Goal: Task Accomplishment & Management: Use online tool/utility

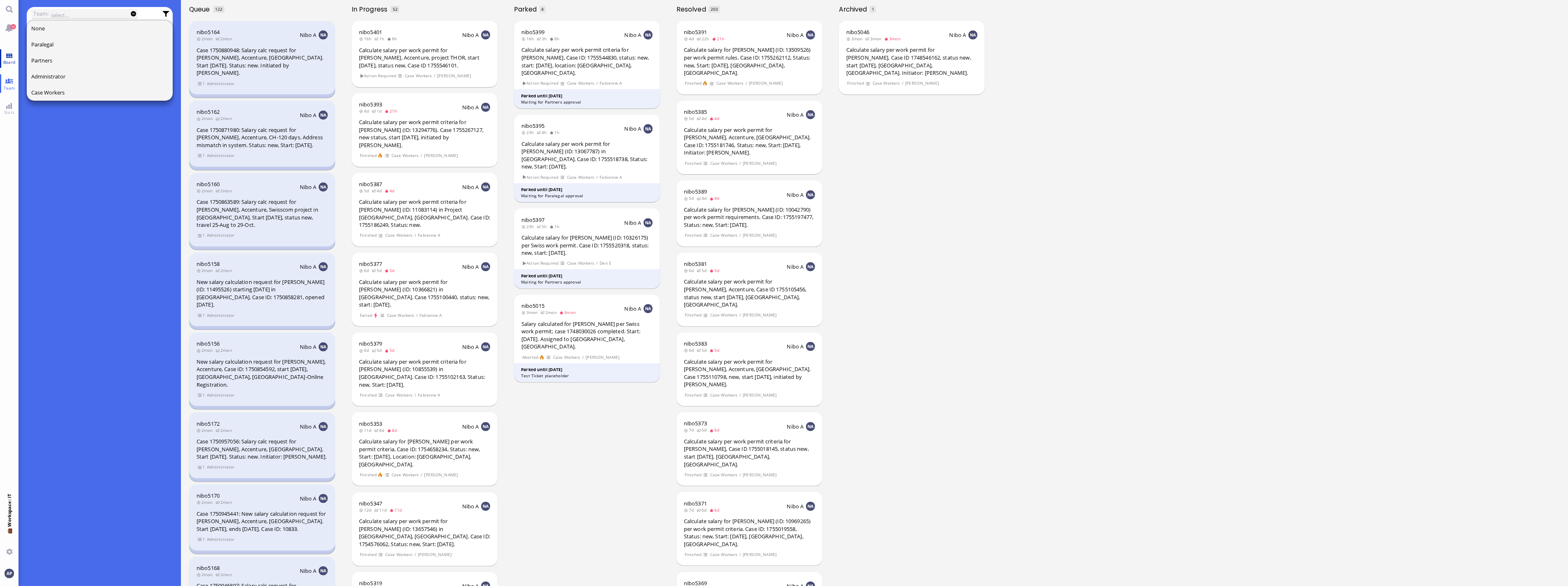
click at [3, 60] on span "Board" at bounding box center [9, 61] width 16 height 5
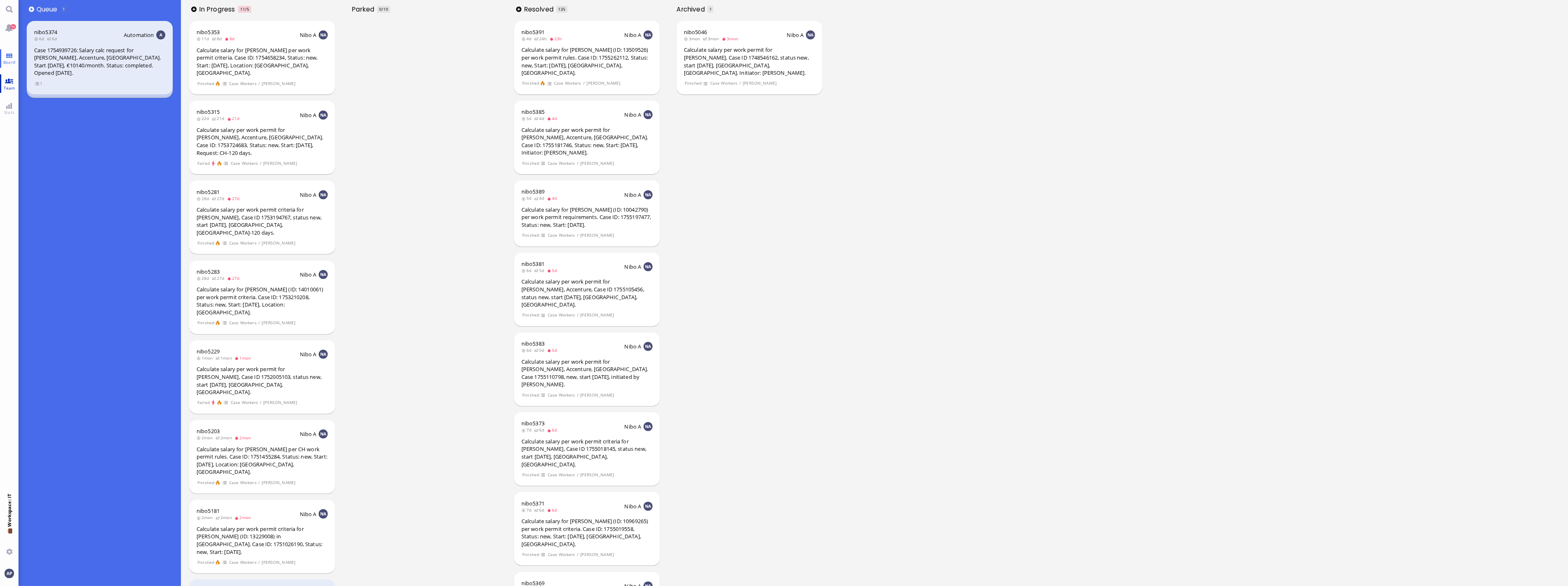
click at [9, 88] on span "Team" at bounding box center [10, 88] width 16 height 5
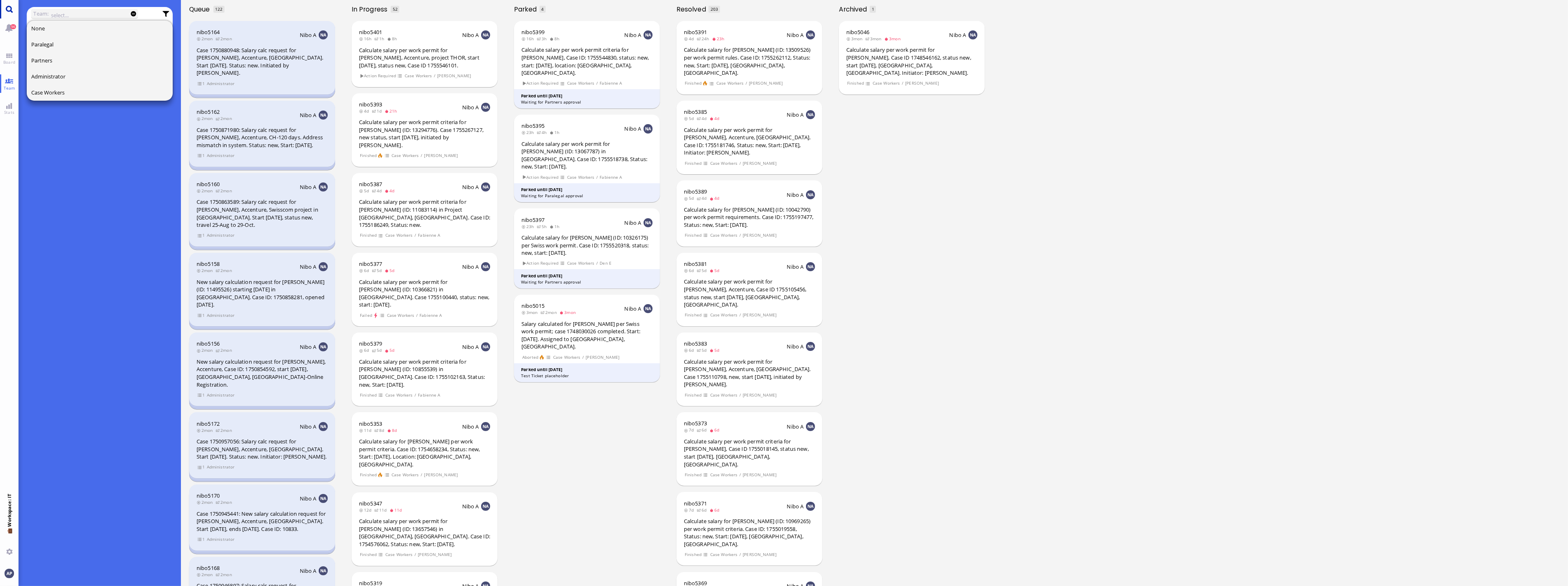
click at [7, 10] on link "Main menu" at bounding box center [9, 9] width 18 height 18
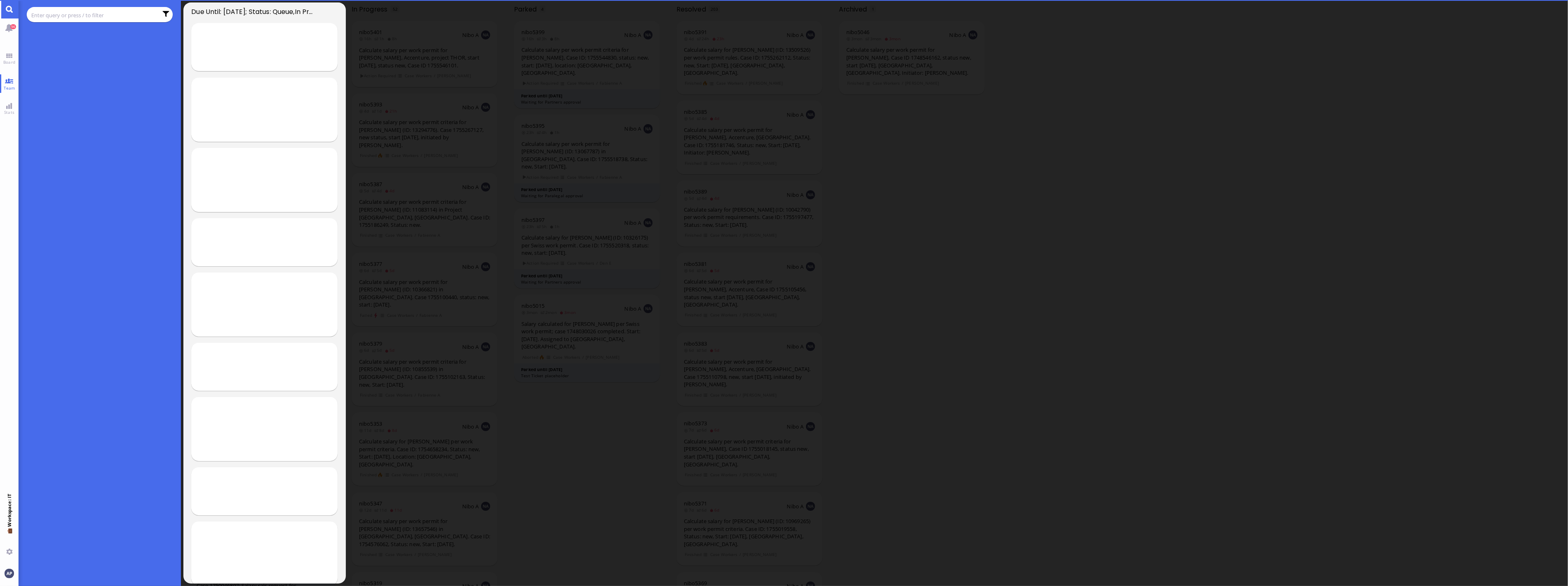
click at [54, 14] on input "text" at bounding box center [94, 15] width 126 height 9
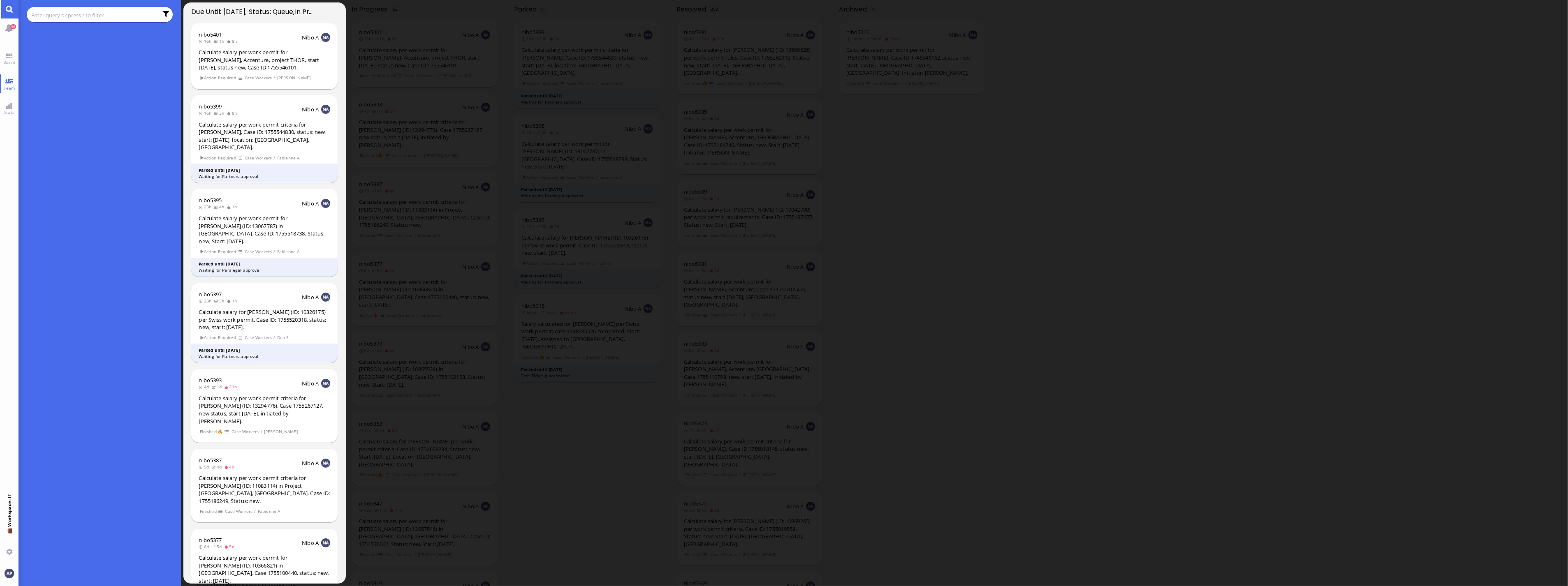
click at [94, 13] on input "text" at bounding box center [94, 15] width 126 height 9
type input "[PERSON_NAME]"
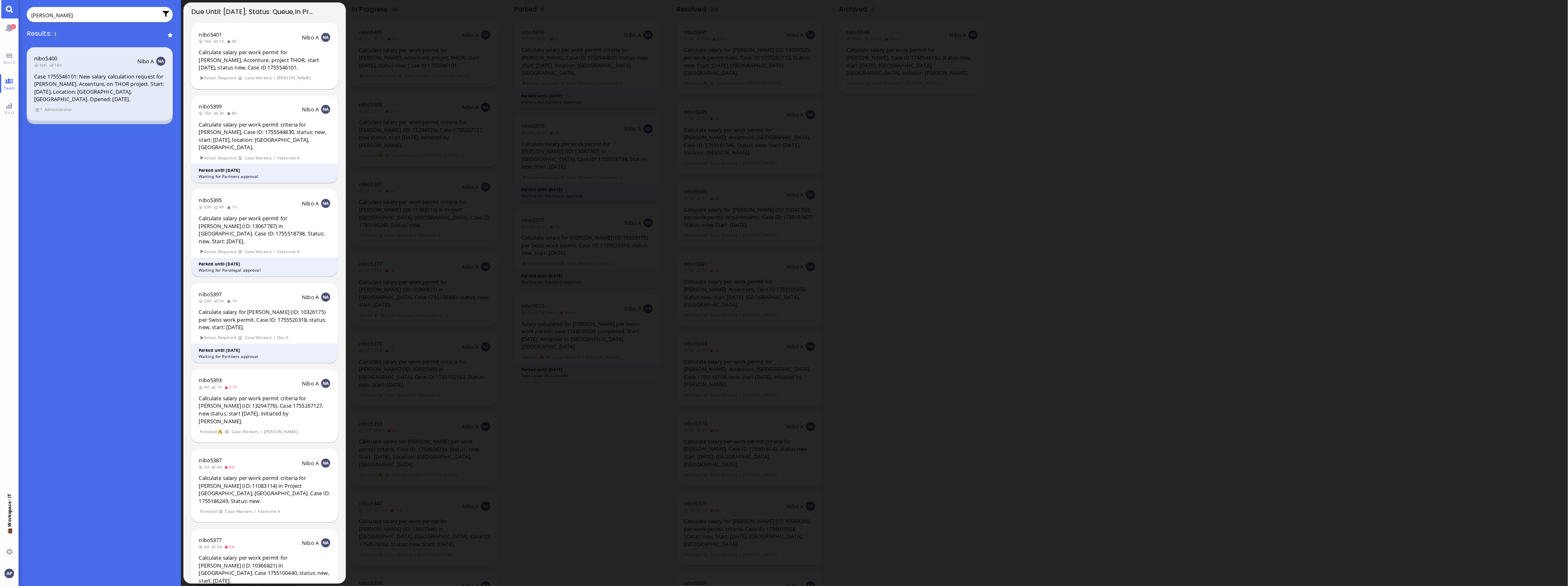
click at [88, 116] on div "nibo5400 16h 16h Nibo A Case 1755546101: New salary calculation request for [PE…" at bounding box center [100, 84] width 147 height 74
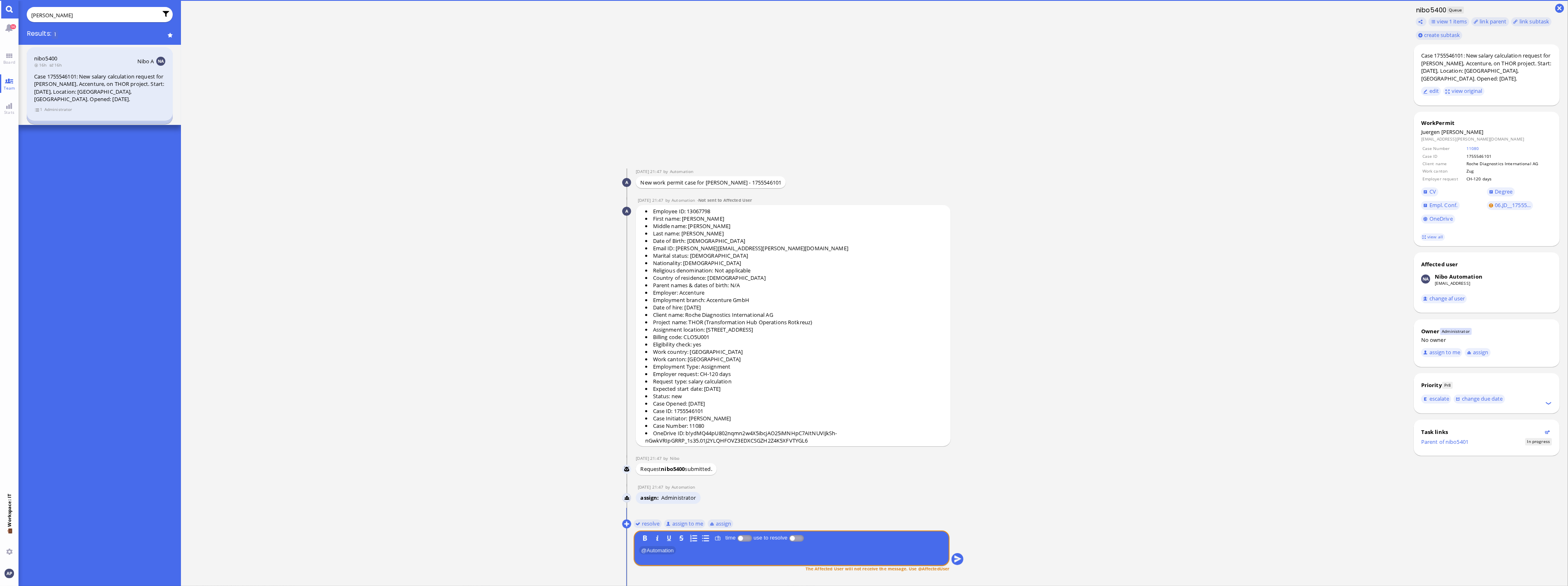
click at [89, 122] on ticket "nibo5400 16h 16h Nibo A Case 1755546101: New salary calculation request for [PE…" at bounding box center [99, 85] width 163 height 80
click at [91, 120] on div "nibo5400 16h 16h Nibo A Case 1755546101: New salary calculation request for [PE…" at bounding box center [100, 84] width 147 height 74
click at [55, 106] on span "Administrator" at bounding box center [58, 109] width 29 height 7
click at [36, 109] on span "1" at bounding box center [39, 109] width 9 height 7
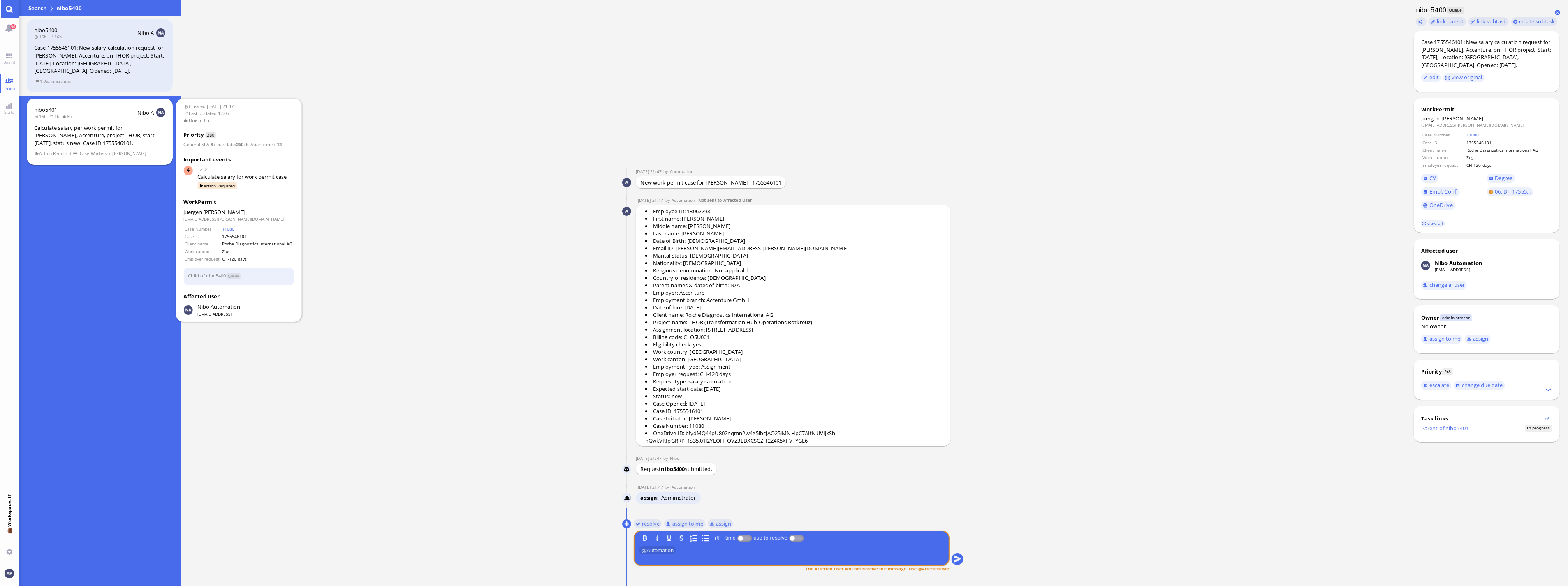
click at [66, 140] on div "Calculate salary per work permit for [PERSON_NAME], Accenture, project THOR, st…" at bounding box center [100, 136] width 131 height 23
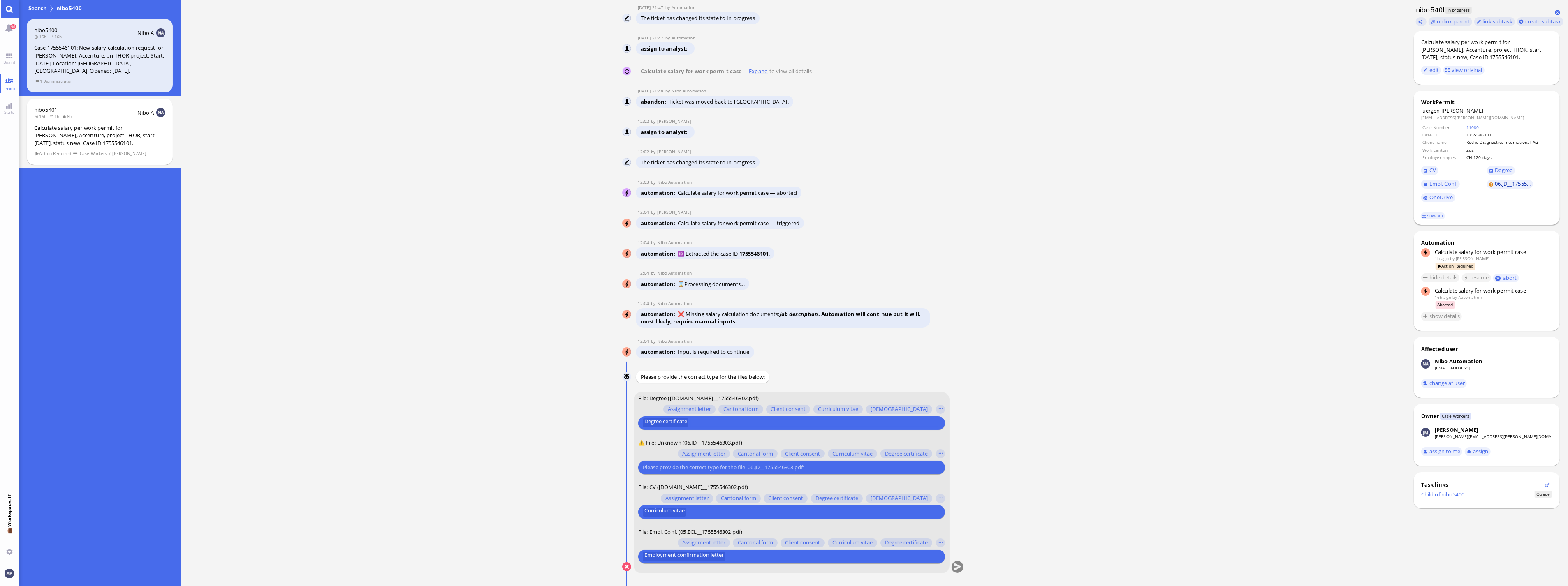
click at [683, 183] on span "06.JD__17555..." at bounding box center [1513, 184] width 36 height 7
click at [683, 197] on link "OneDrive" at bounding box center [1438, 198] width 34 height 9
drag, startPoint x: 686, startPoint y: 317, endPoint x: 752, endPoint y: 356, distance: 76.7
click at [683, 356] on div "[DATE] 21:47 by Automation Automation Calculate eligible salary for work permit…" at bounding box center [793, 202] width 342 height 769
click at [683, 259] on div "automation Input is required to continue" at bounding box center [705, 254] width 139 height 12
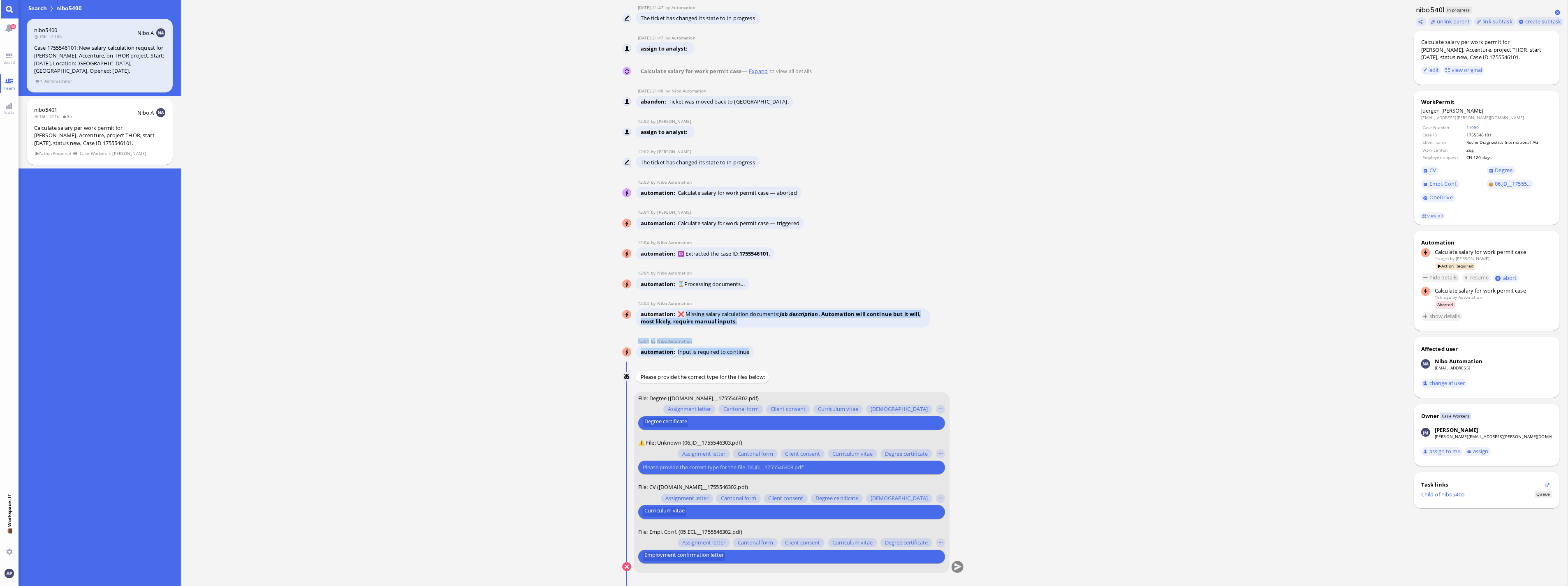
drag, startPoint x: 751, startPoint y: 355, endPoint x: 687, endPoint y: 316, distance: 74.9
click at [683, 316] on div "[DATE] 21:47 by Automation Automation Calculate eligible salary for work permit…" at bounding box center [793, 202] width 342 height 769
click at [683, 261] on div "automation Input is required to continue" at bounding box center [782, 254] width 294 height 13
click at [625, 386] on button at bounding box center [626, 567] width 9 height 9
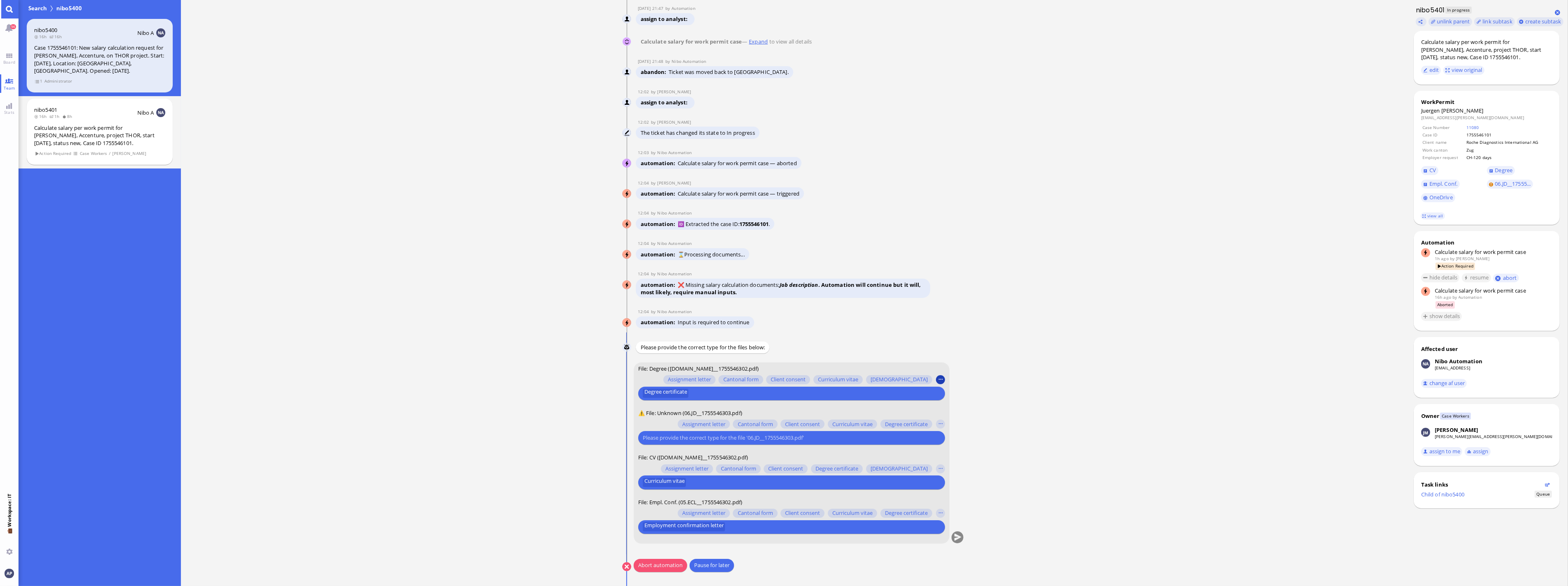
click at [683, 384] on button "button" at bounding box center [940, 380] width 9 height 9
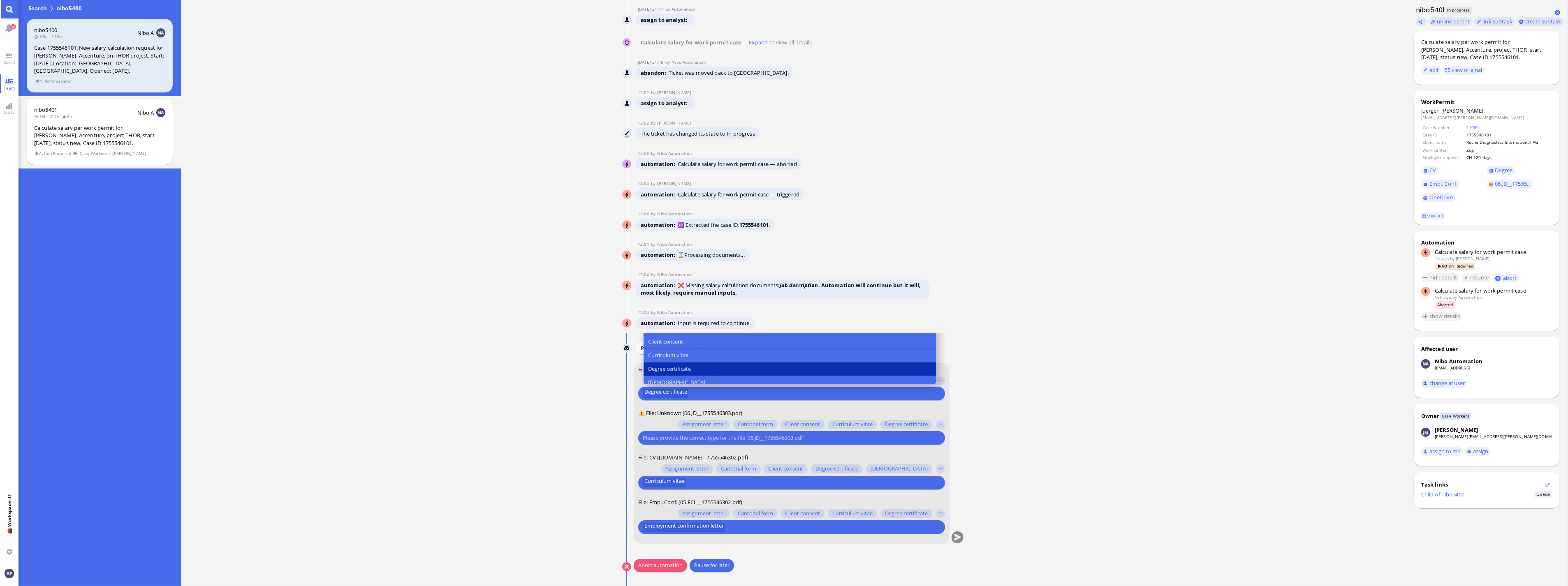
click at [676, 369] on span "Degree certificate" at bounding box center [670, 369] width 43 height 9
click at [683, 379] on ticket "[DATE] 21:47 by Automation Automation Calculate eligible salary for work permit…" at bounding box center [793, 293] width 1225 height 586
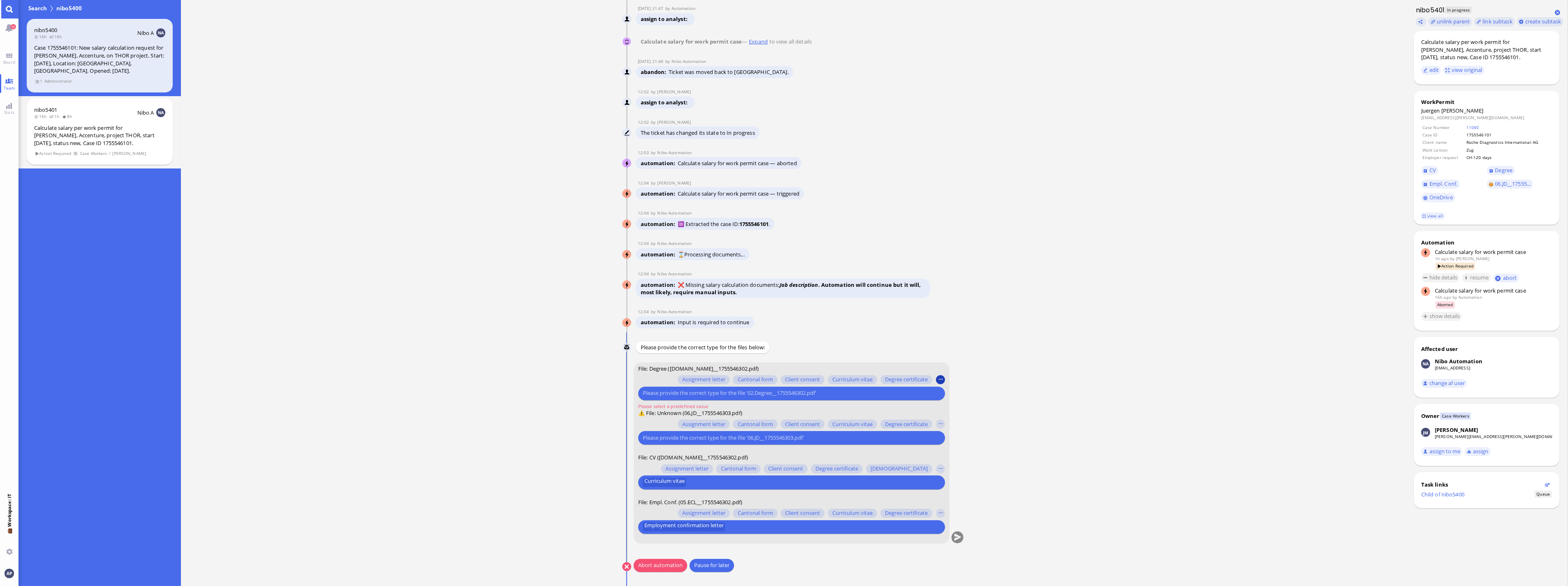
click at [683, 377] on button "button" at bounding box center [940, 380] width 9 height 9
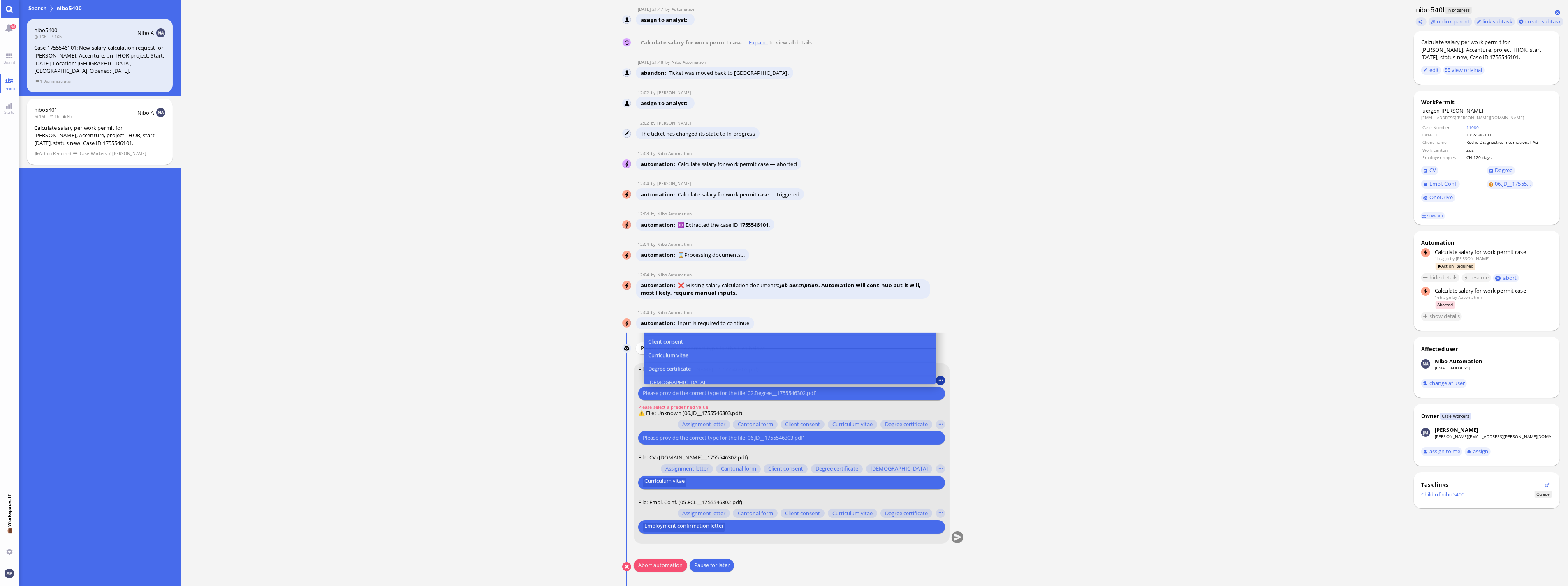
click at [683, 377] on button "button" at bounding box center [940, 380] width 9 height 9
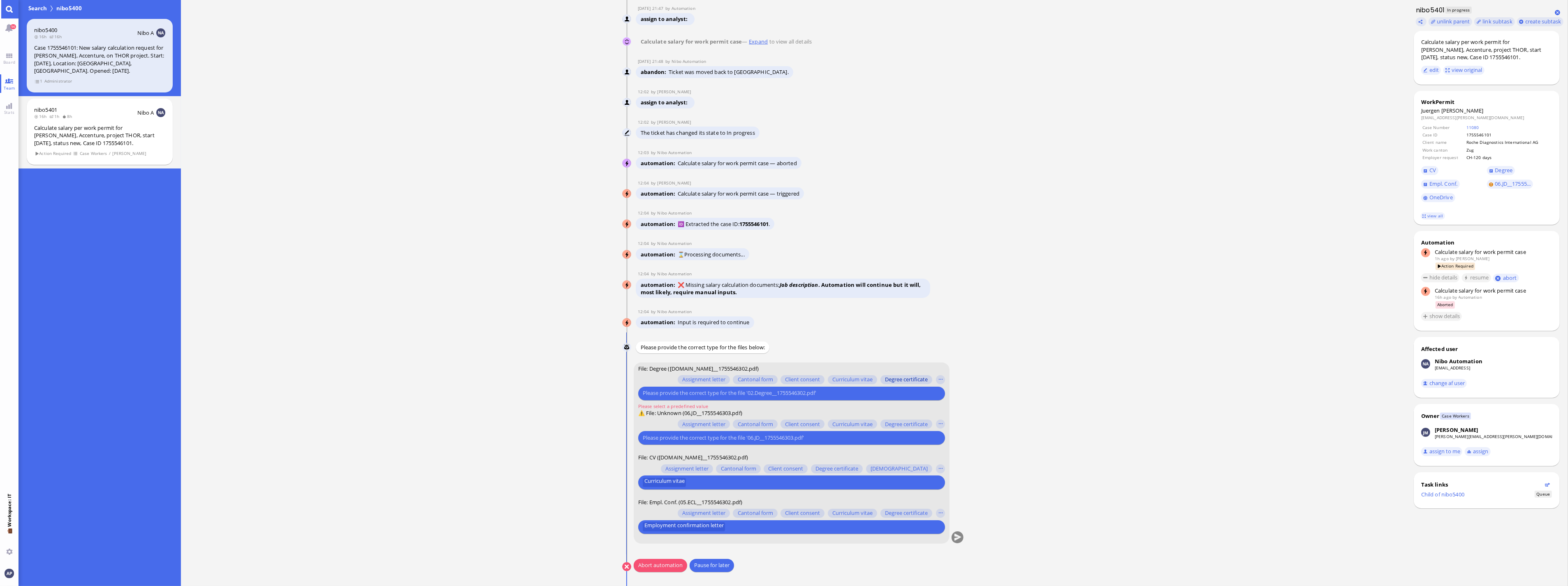
click at [683, 377] on span "Degree certificate" at bounding box center [906, 380] width 43 height 7
click at [683, 168] on span "Degree" at bounding box center [1503, 170] width 18 height 7
click at [683, 386] on button "button" at bounding box center [940, 424] width 9 height 9
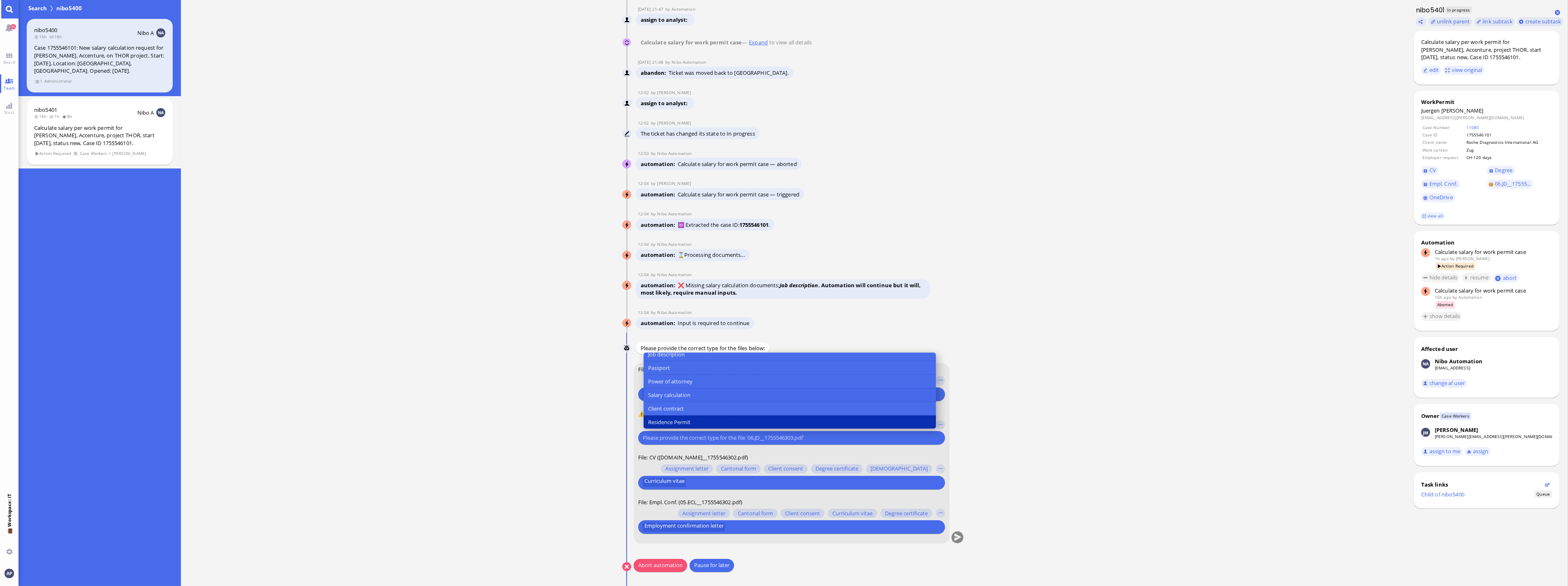
scroll to position [128, 0]
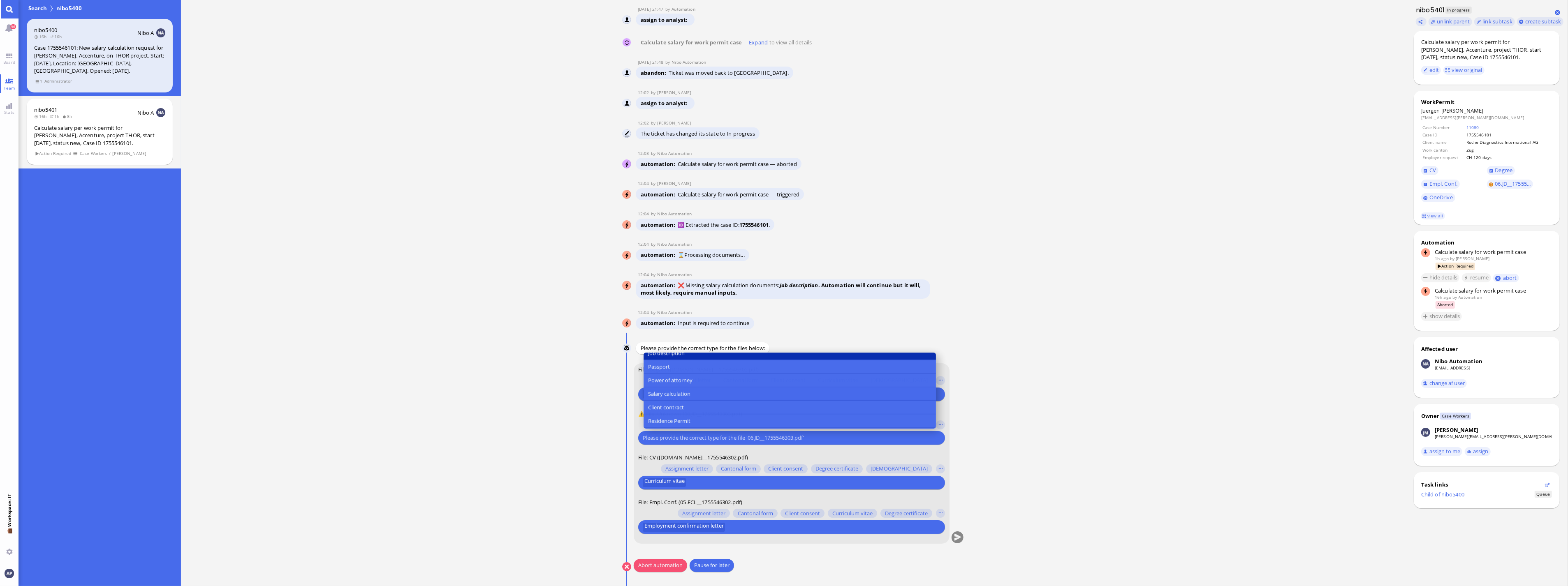
click at [667, 358] on span "Job description" at bounding box center [667, 354] width 37 height 9
click at [683, 386] on ticket "[DATE] 21:47 by Automation Automation Calculate eligible salary for work permit…" at bounding box center [793, 293] width 1225 height 586
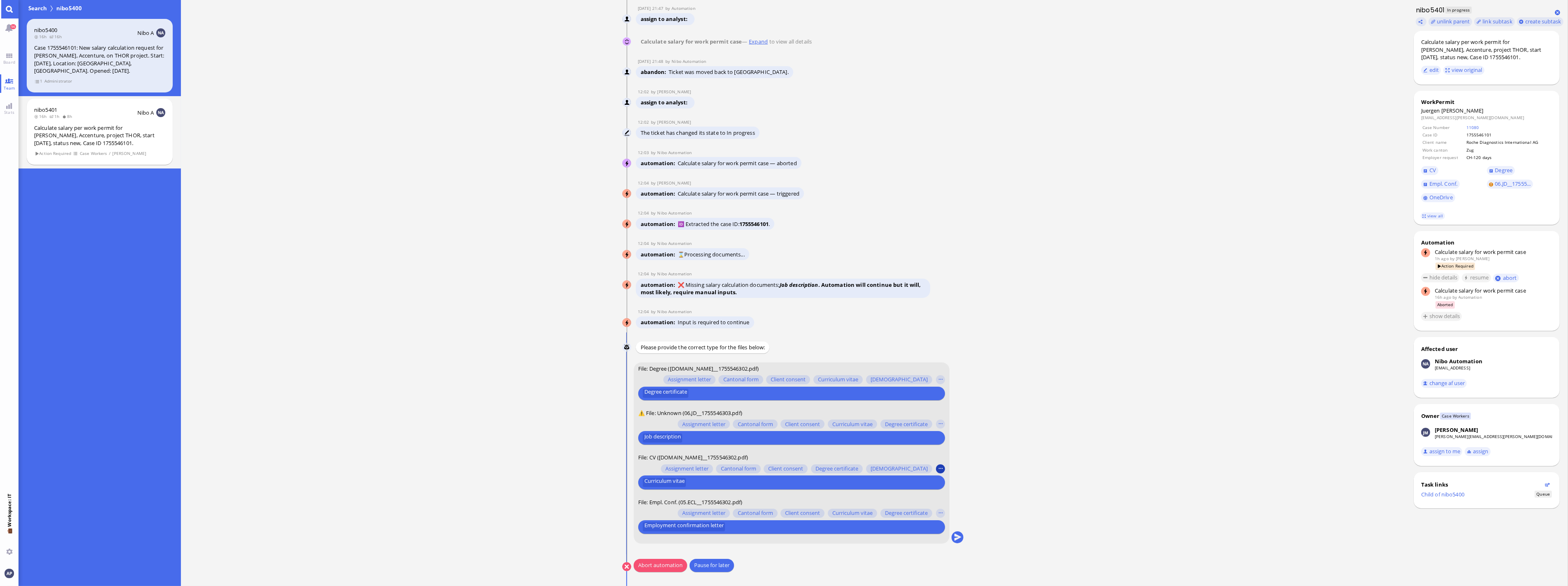
click at [683, 386] on button "button" at bounding box center [940, 469] width 9 height 9
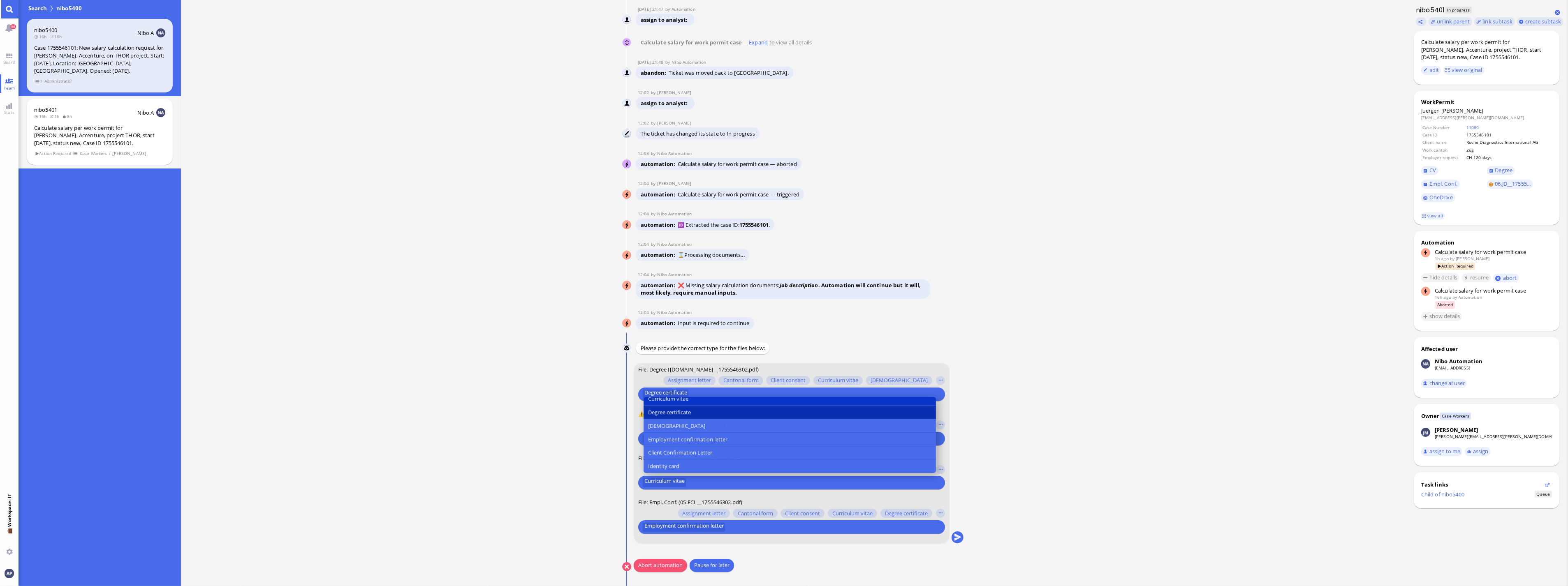
scroll to position [0, 0]
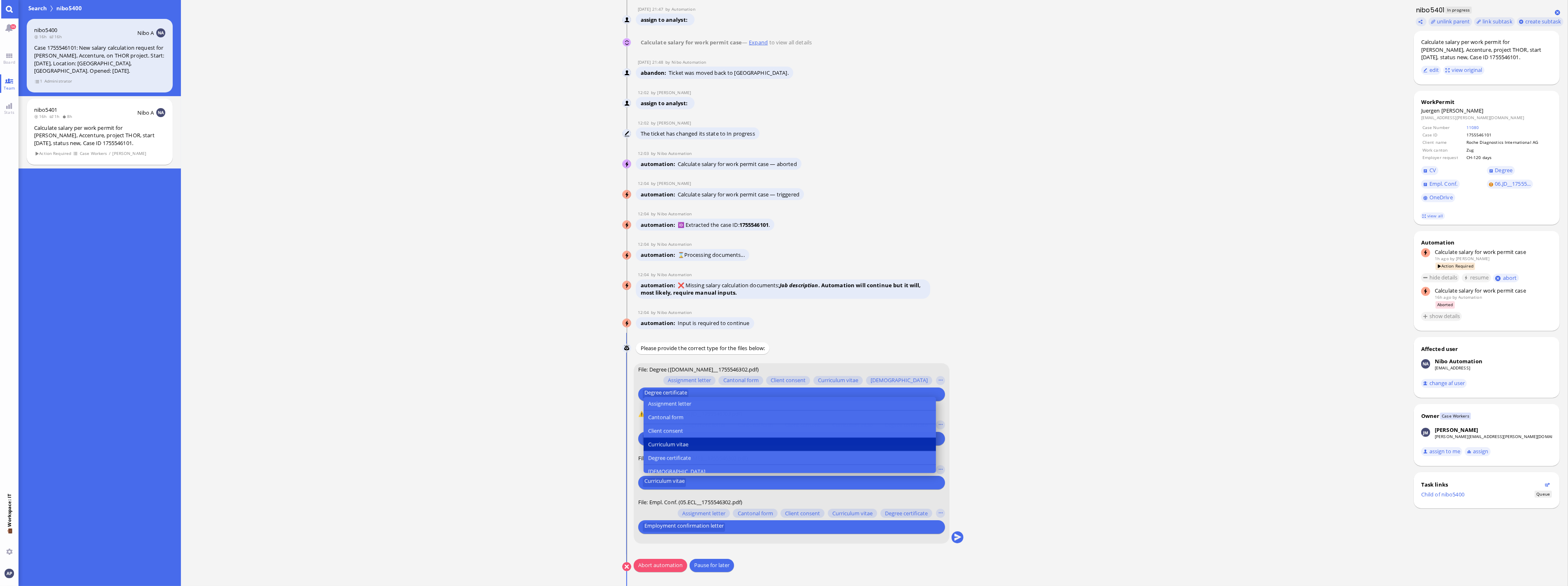
click at [662, 386] on span "Curriculum vitae" at bounding box center [668, 444] width 40 height 9
click at [683, 386] on ticket "[DATE] 21:47 by Automation Automation Calculate eligible salary for work permit…" at bounding box center [793, 293] width 1225 height 586
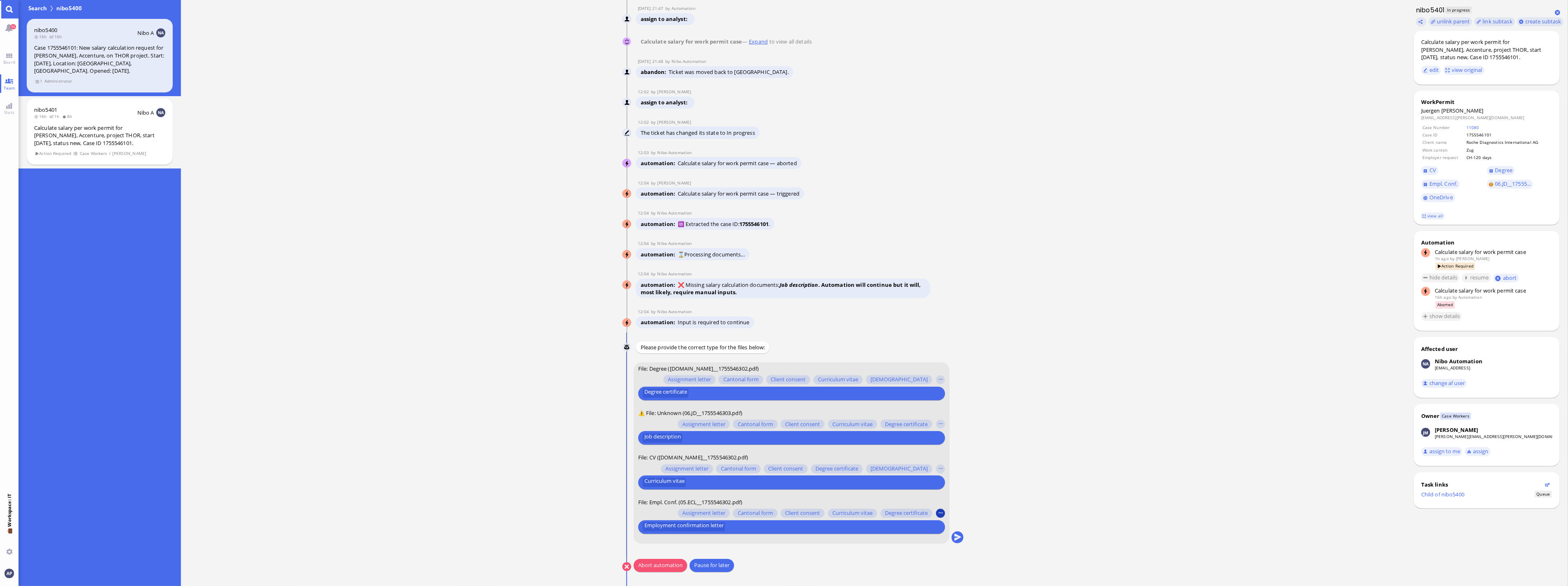
click at [683, 386] on button "button" at bounding box center [940, 513] width 9 height 9
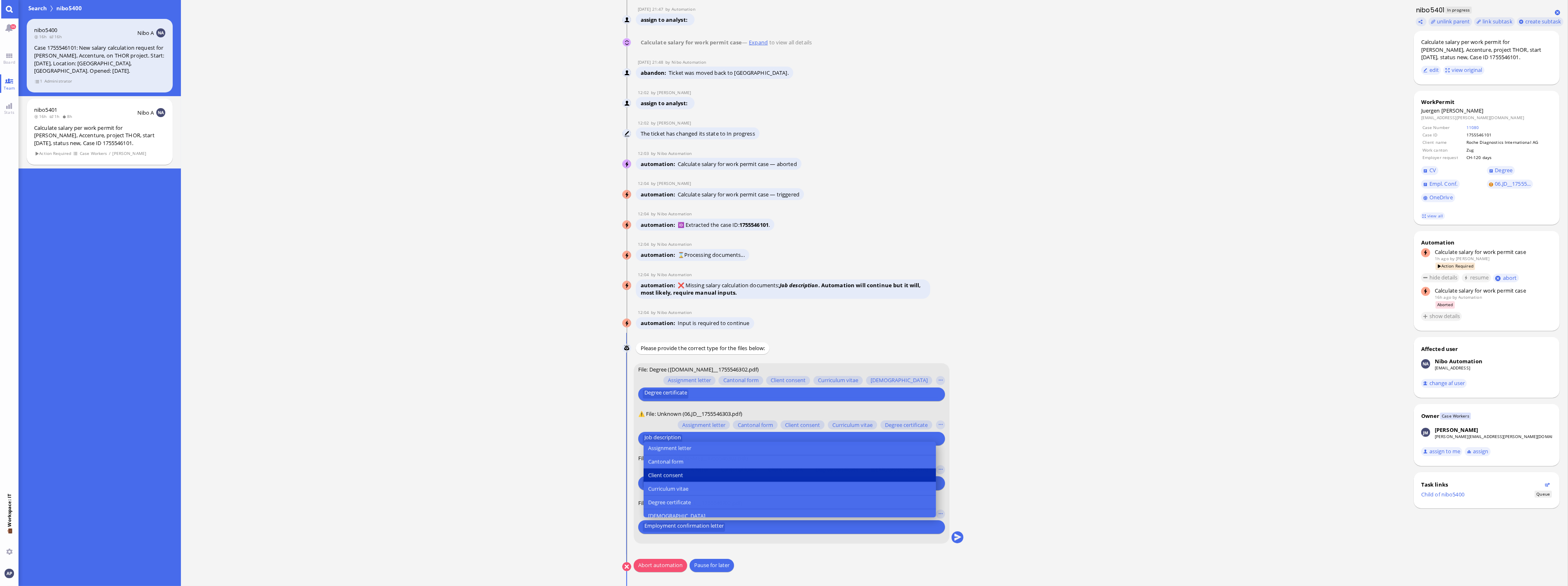
scroll to position [46, 0]
click at [683, 386] on span "Employment confirmation letter" at bounding box center [688, 484] width 79 height 9
click at [683, 386] on ticket "[DATE] 21:47 by Automation Automation Calculate eligible salary for work permit…" at bounding box center [793, 293] width 1225 height 586
click at [683, 386] on button "button" at bounding box center [940, 514] width 9 height 9
click at [683, 386] on button "Employment confirmation letter" at bounding box center [789, 484] width 292 height 13
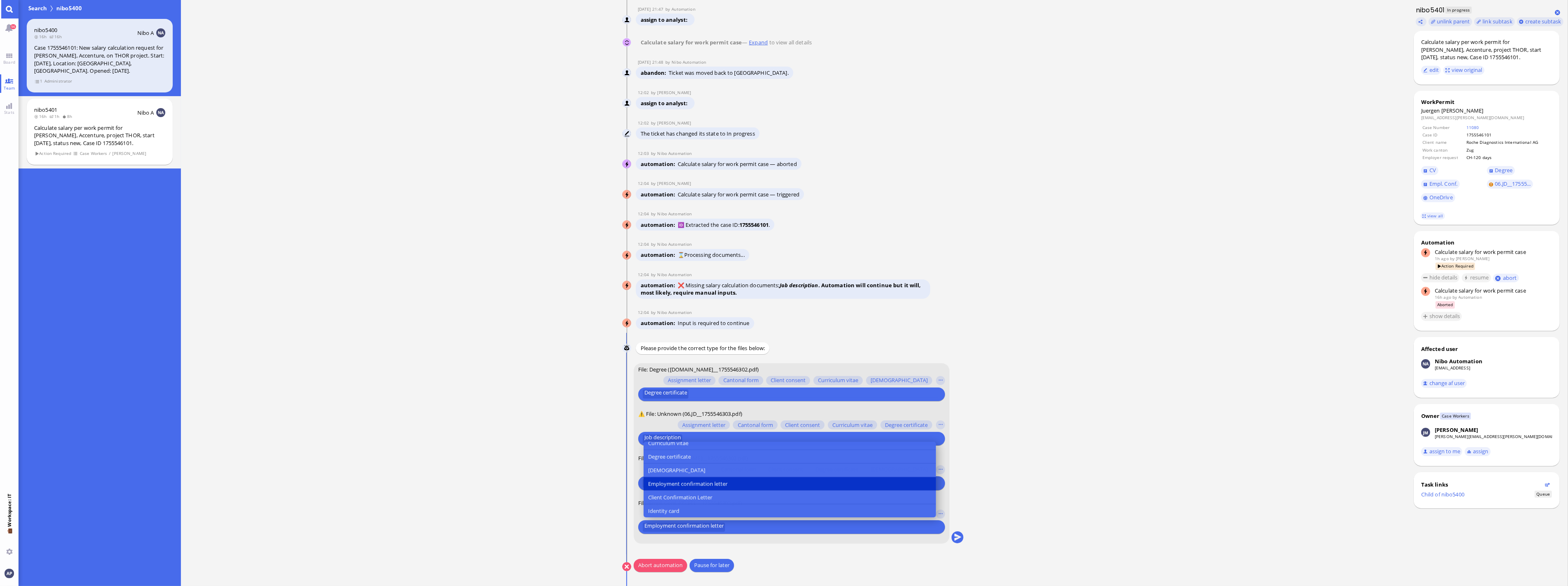
click at [683, 386] on input "text" at bounding box center [833, 527] width 211 height 9
click at [643, 386] on button "Degree certificate" at bounding box center [665, 394] width 46 height 9
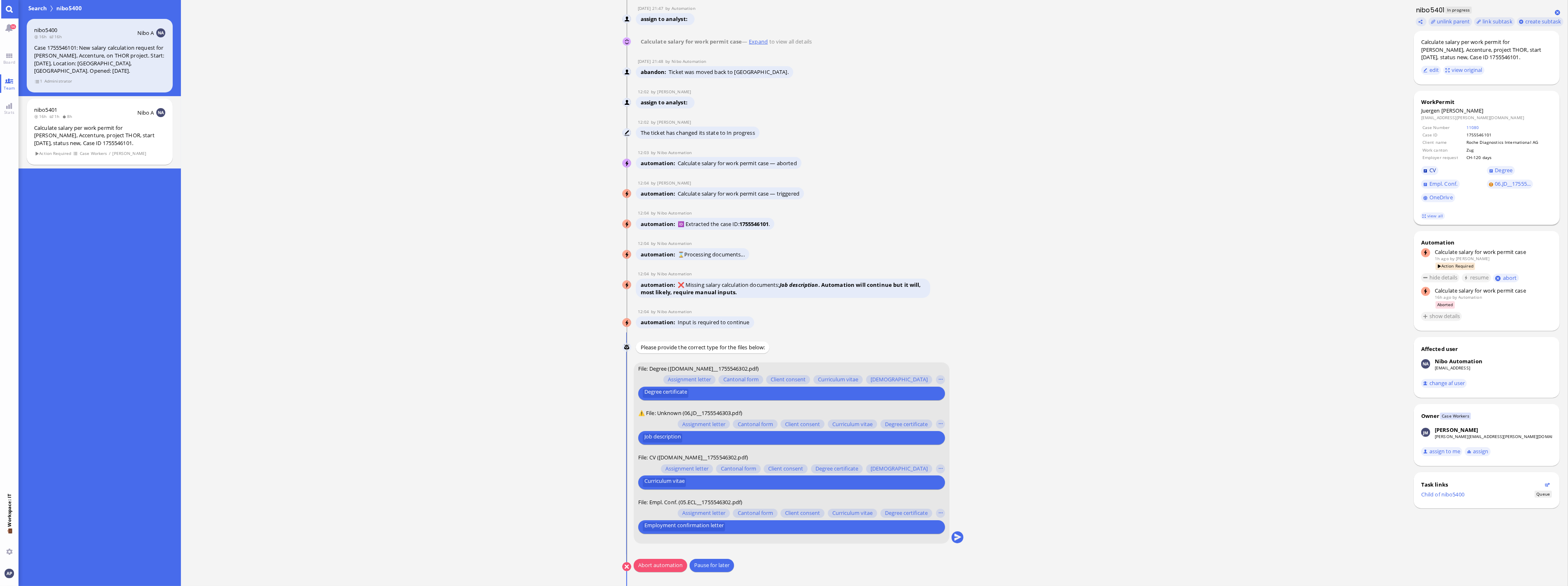
click at [683, 168] on link "CV" at bounding box center [1430, 170] width 17 height 9
click at [683, 183] on span "Empl. Conf." at bounding box center [1443, 184] width 28 height 7
click at [683, 386] on conversation-line "You File: Degree ([DOMAIN_NAME]__1755546302.pdf) Assignment letter Cantonal for…" at bounding box center [793, 458] width 342 height 192
click at [683, 386] on button "submit" at bounding box center [957, 538] width 12 height 12
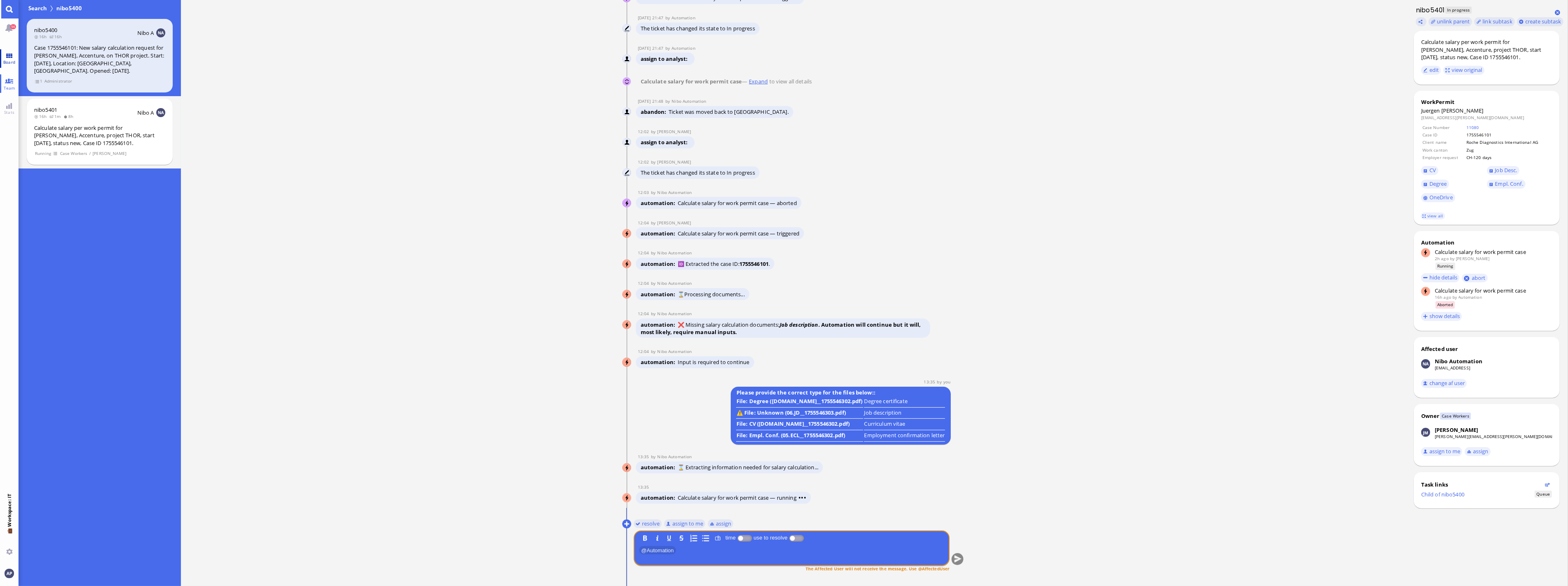
click at [12, 54] on link "Board" at bounding box center [9, 58] width 18 height 18
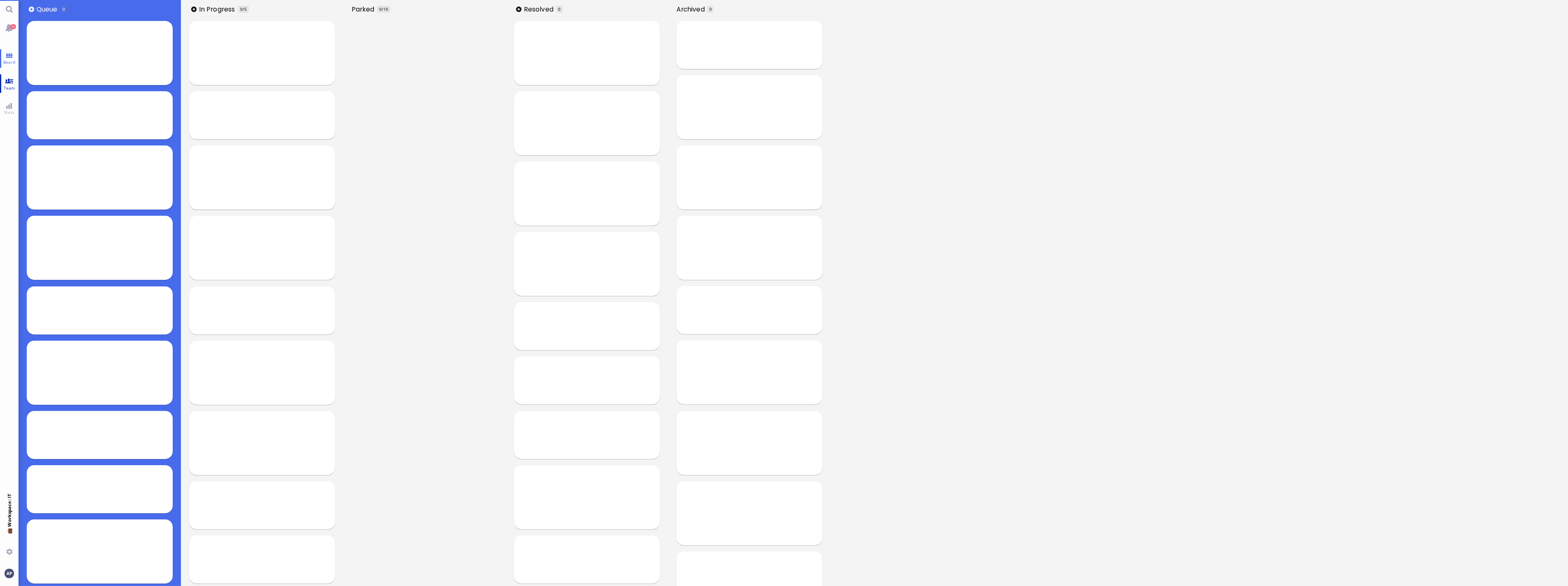
click at [7, 86] on span "Team" at bounding box center [10, 88] width 16 height 5
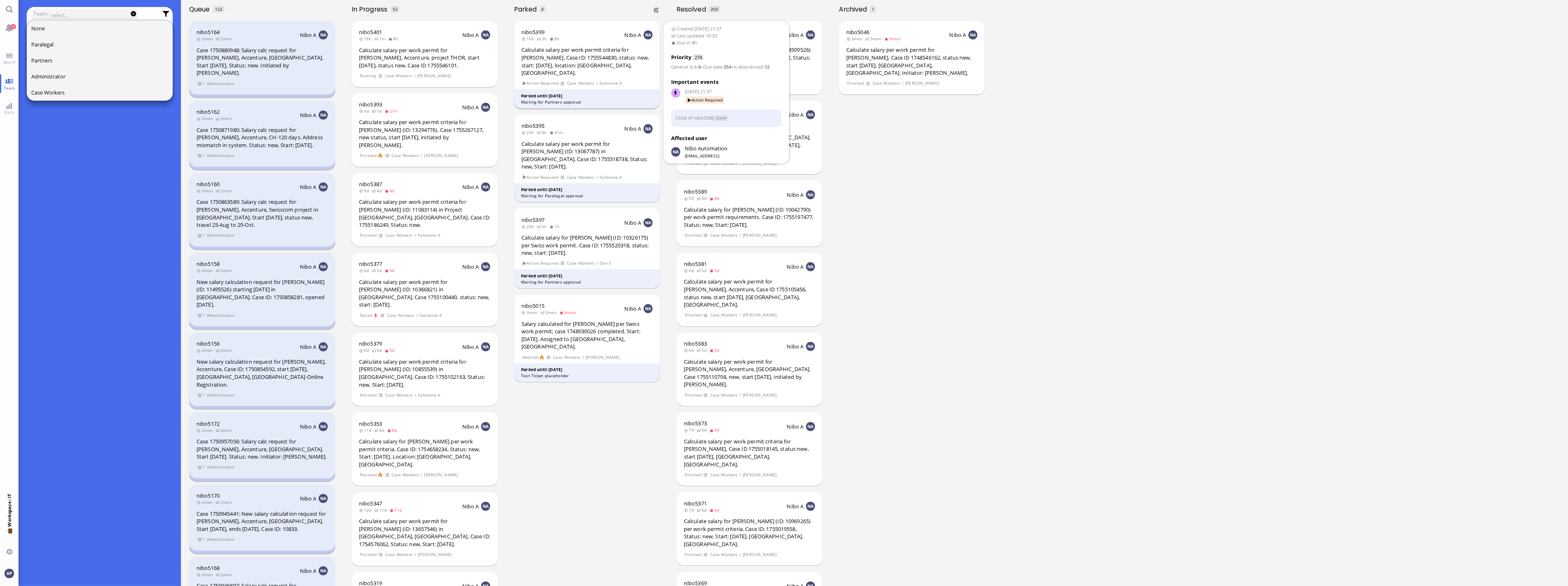
click at [601, 61] on div "Calculate salary per work permit criteria for [PERSON_NAME], Case ID: 175554483…" at bounding box center [587, 61] width 131 height 30
